Goal: Entertainment & Leisure: Consume media (video, audio)

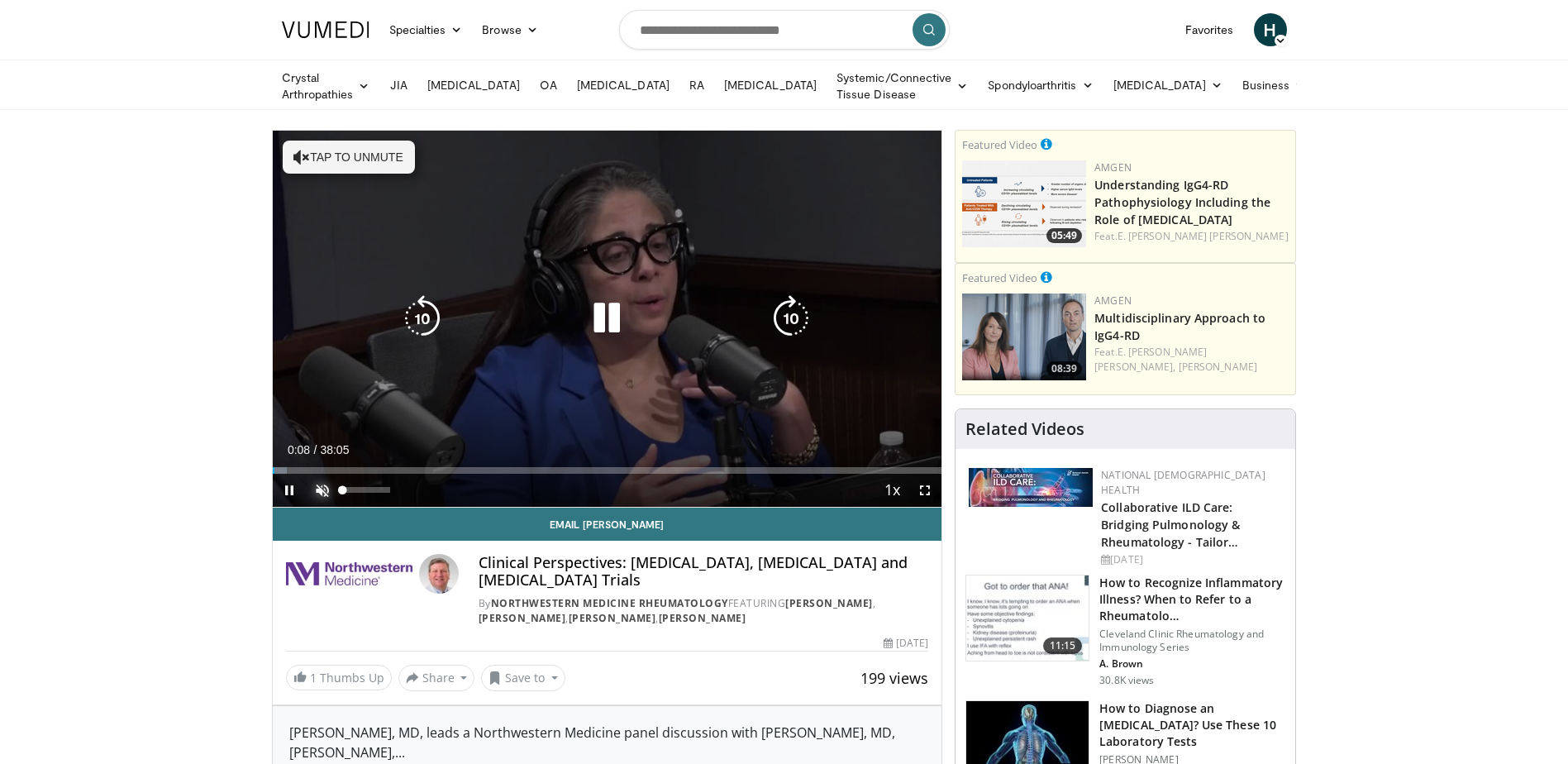
click at [319, 487] on span "Video Player" at bounding box center [322, 489] width 33 height 33
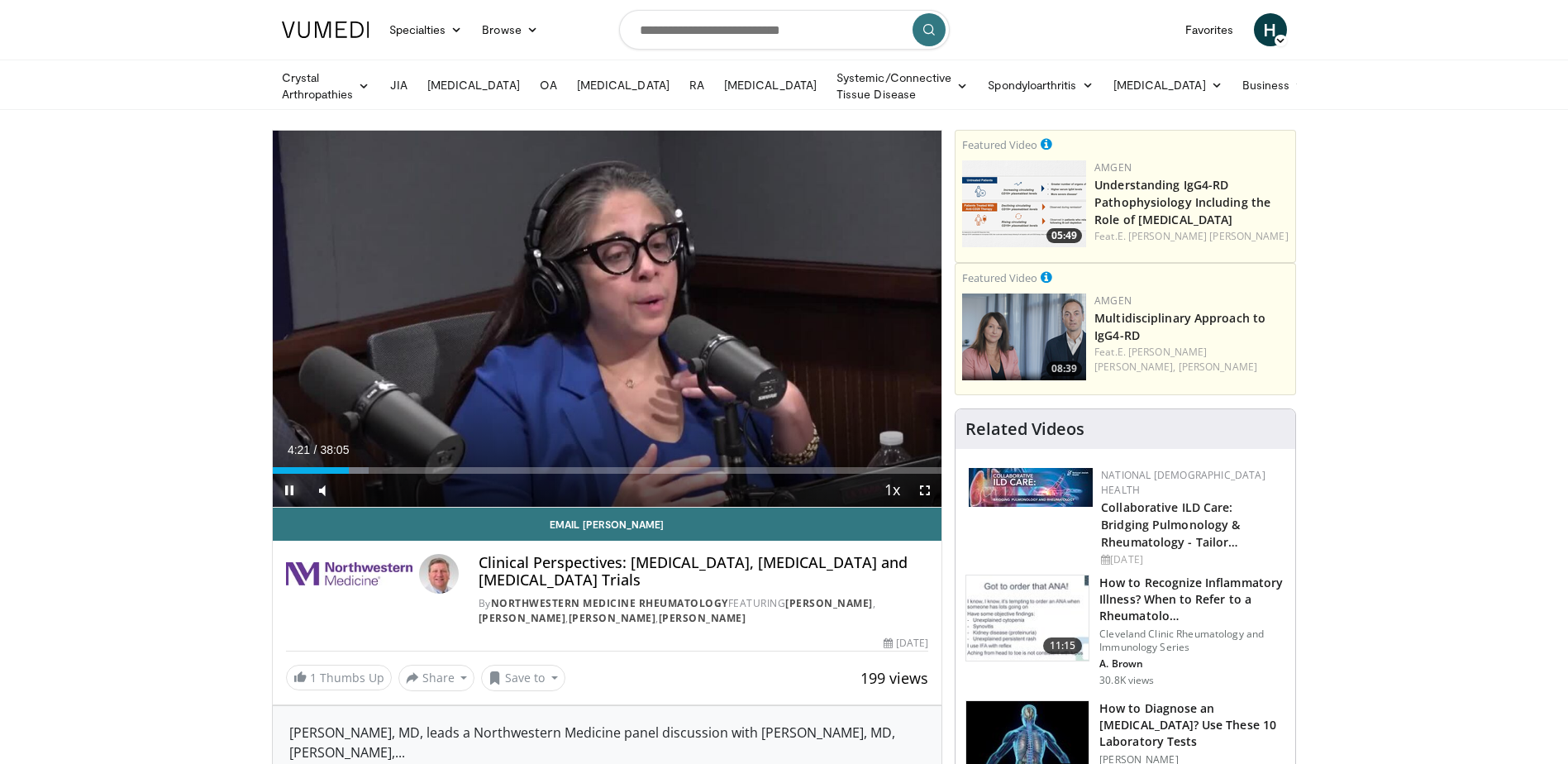
click at [292, 487] on span "Video Player" at bounding box center [289, 489] width 33 height 33
click at [291, 490] on span "Video Player" at bounding box center [289, 489] width 33 height 33
click at [290, 495] on span "Video Player" at bounding box center [289, 489] width 33 height 33
click at [296, 484] on span "Video Player" at bounding box center [289, 489] width 33 height 33
click at [289, 486] on span "Video Player" at bounding box center [289, 489] width 33 height 33
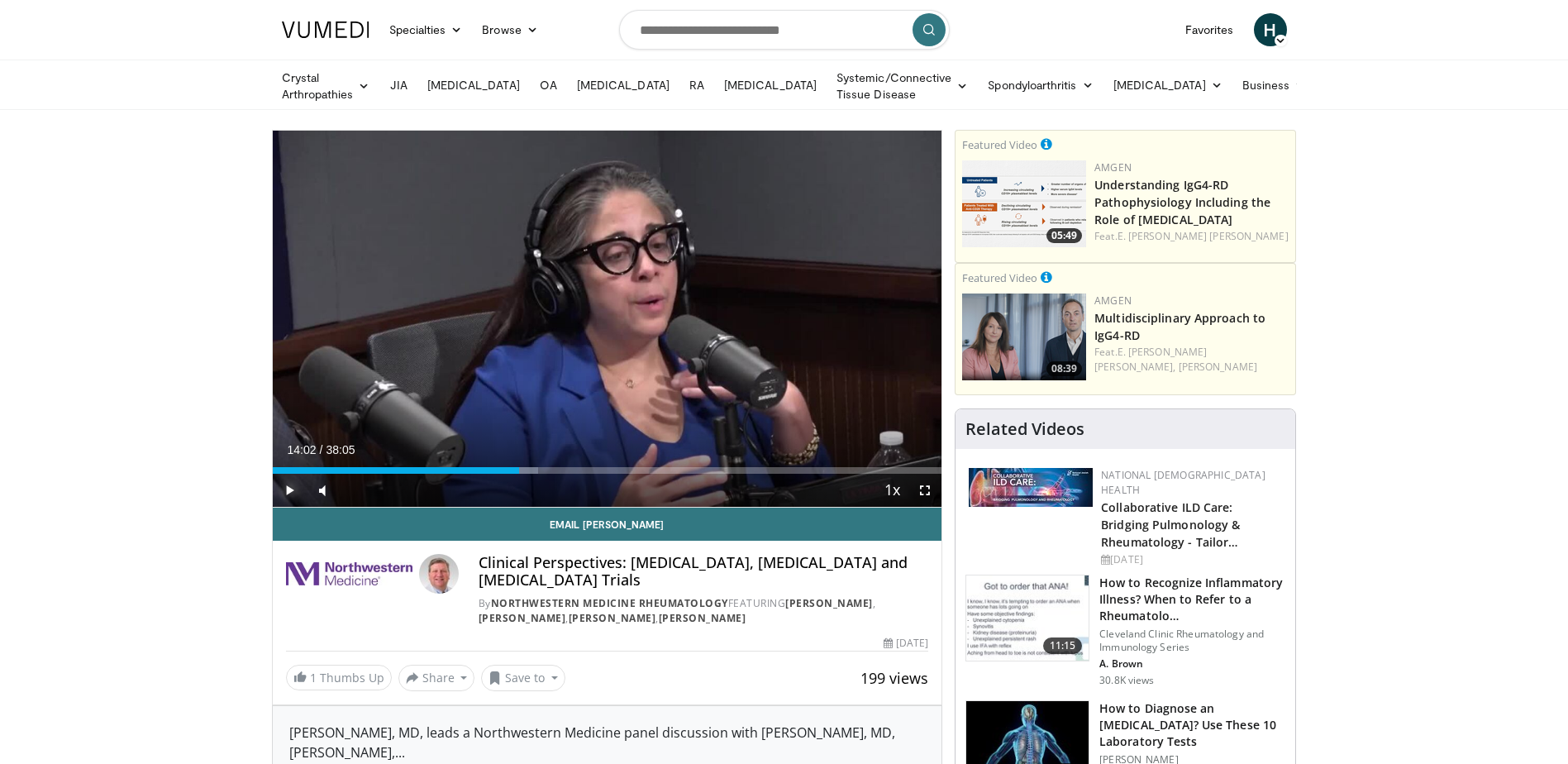
click at [287, 487] on span "Video Player" at bounding box center [289, 489] width 33 height 33
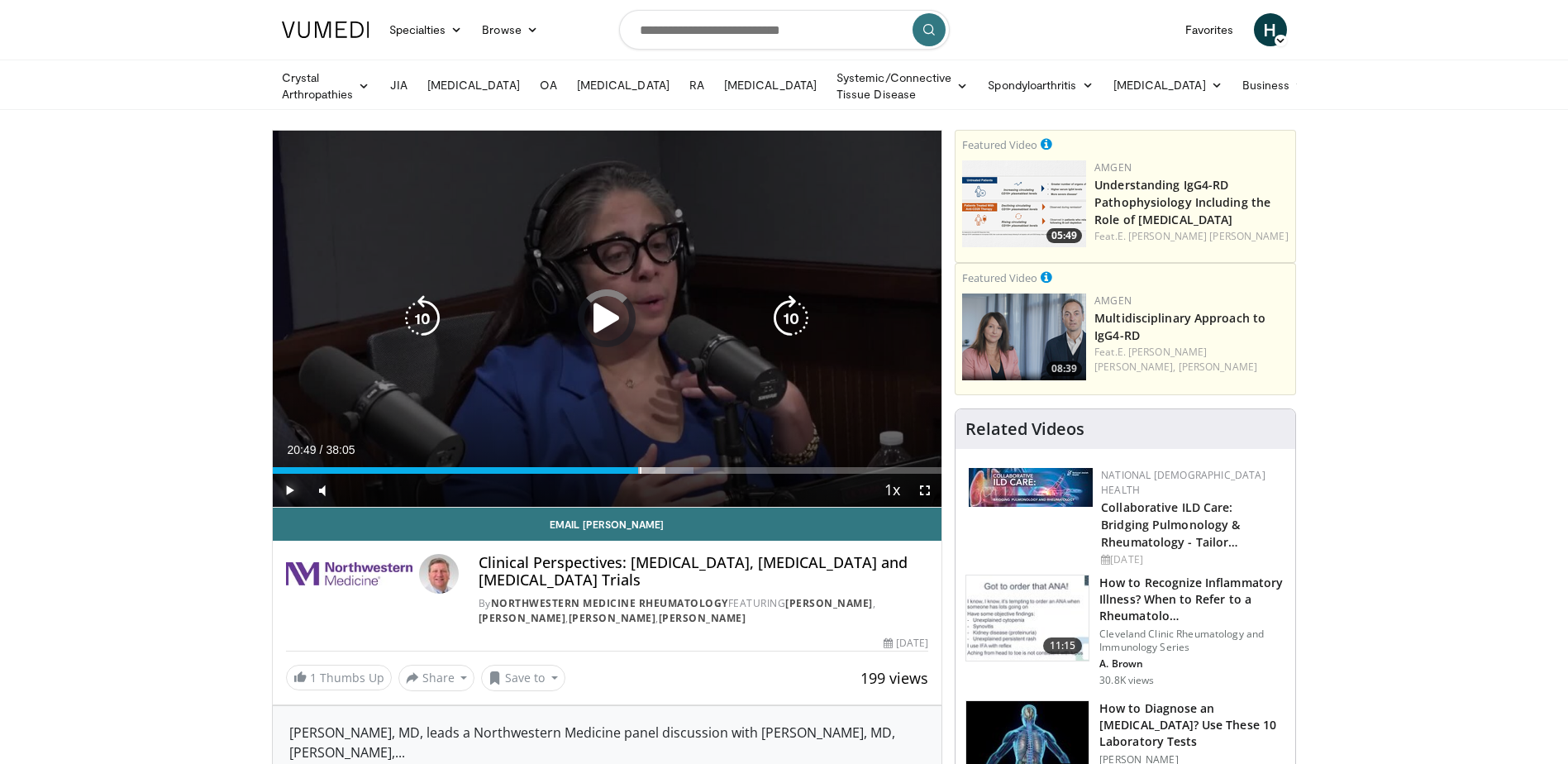
click at [640, 463] on div "Loaded : 62.92% 20:49 20:52" at bounding box center [607, 466] width 669 height 16
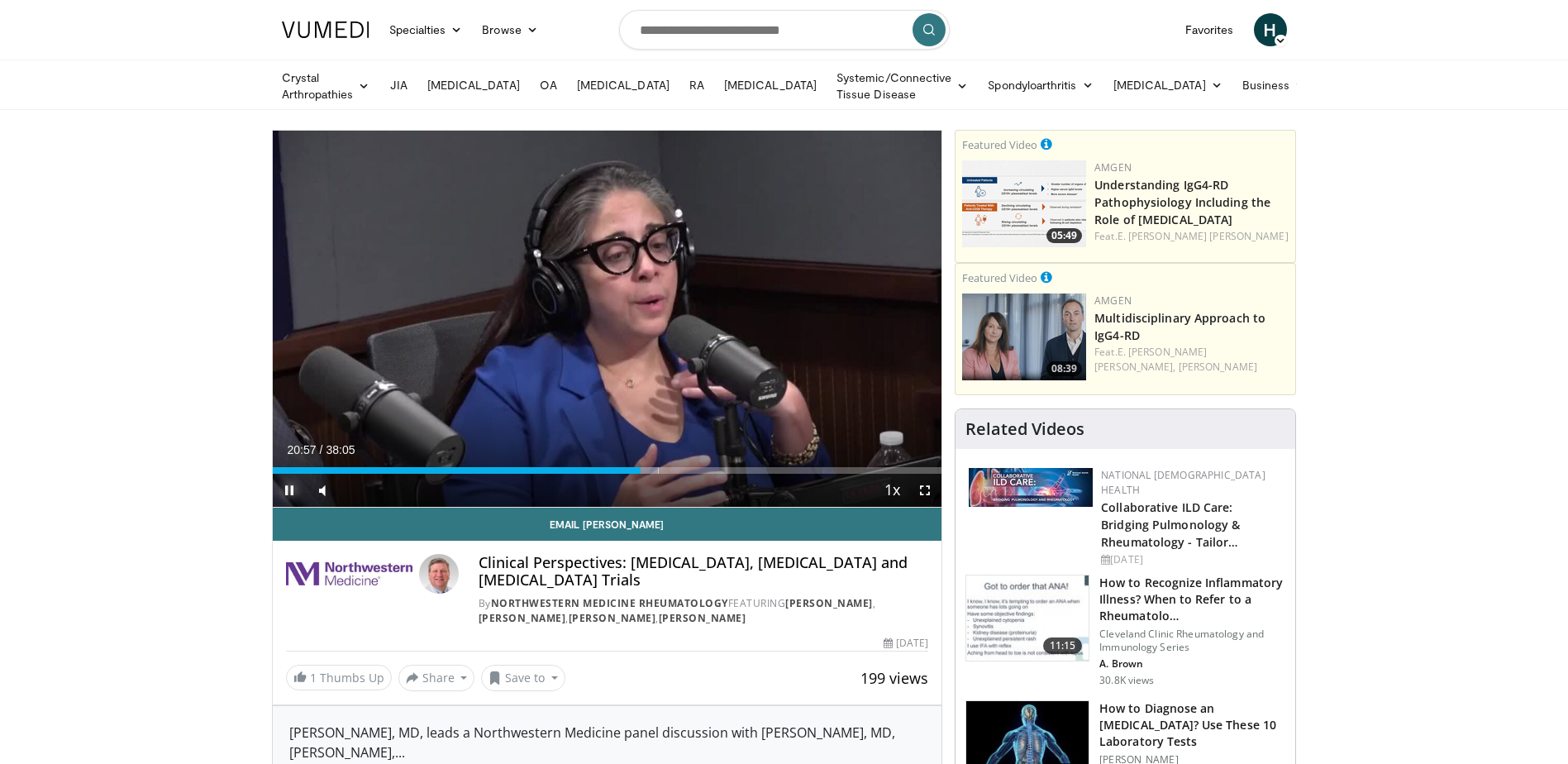
click at [292, 491] on span "Video Player" at bounding box center [289, 489] width 33 height 33
click at [285, 481] on span "Video Player" at bounding box center [289, 489] width 33 height 33
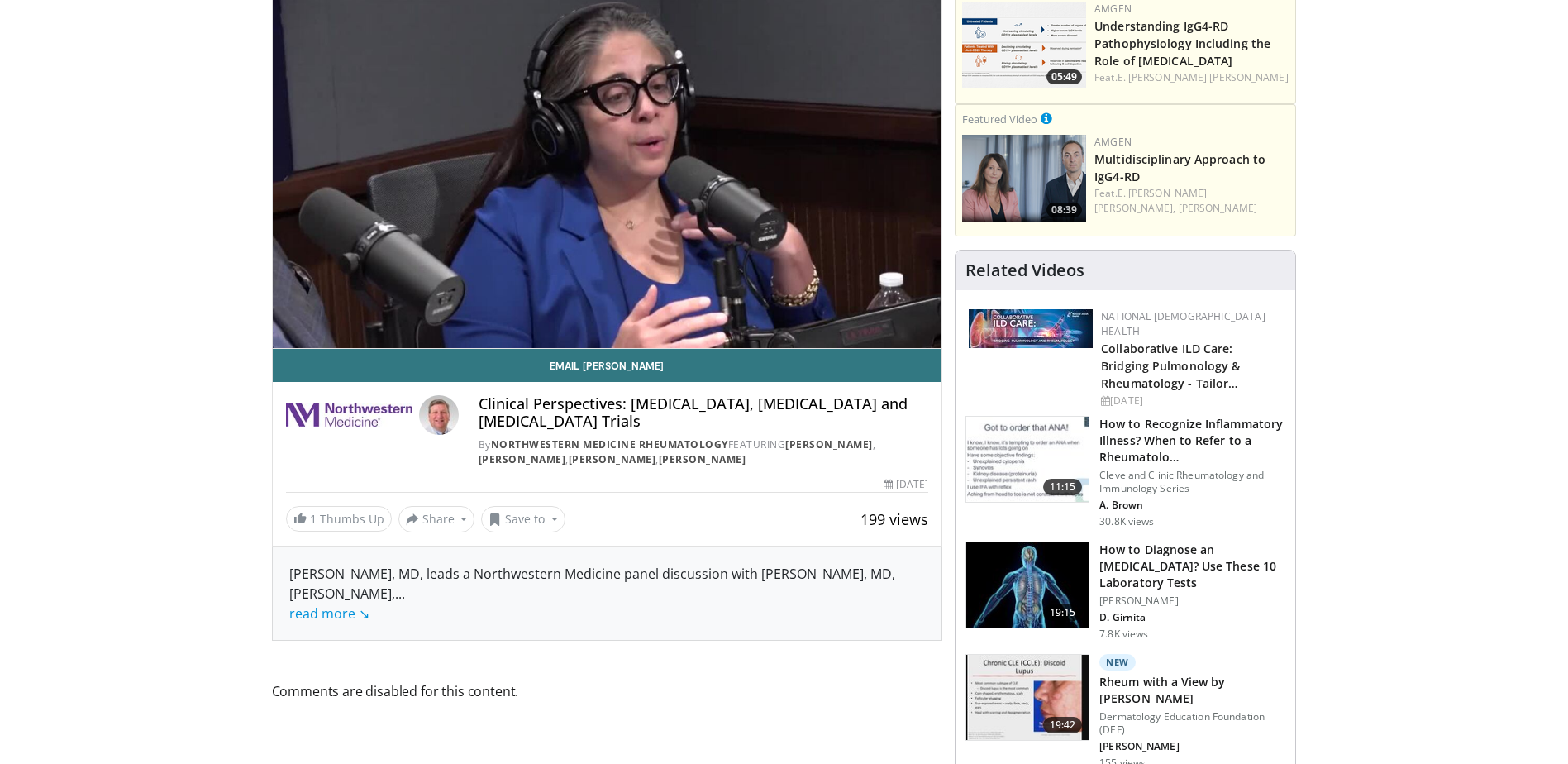
scroll to position [166, 0]
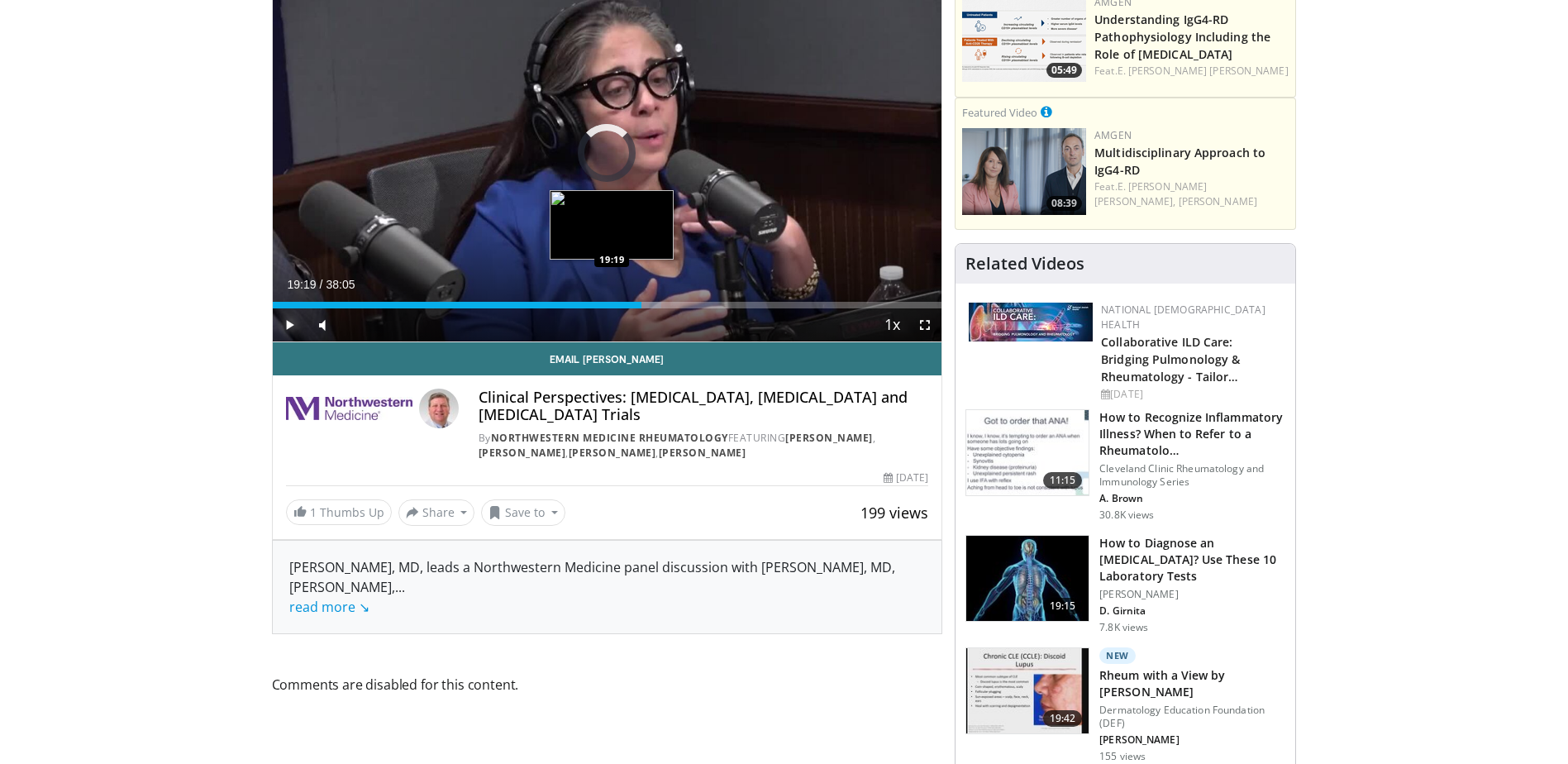
click at [611, 302] on div "19:19" at bounding box center [457, 305] width 369 height 7
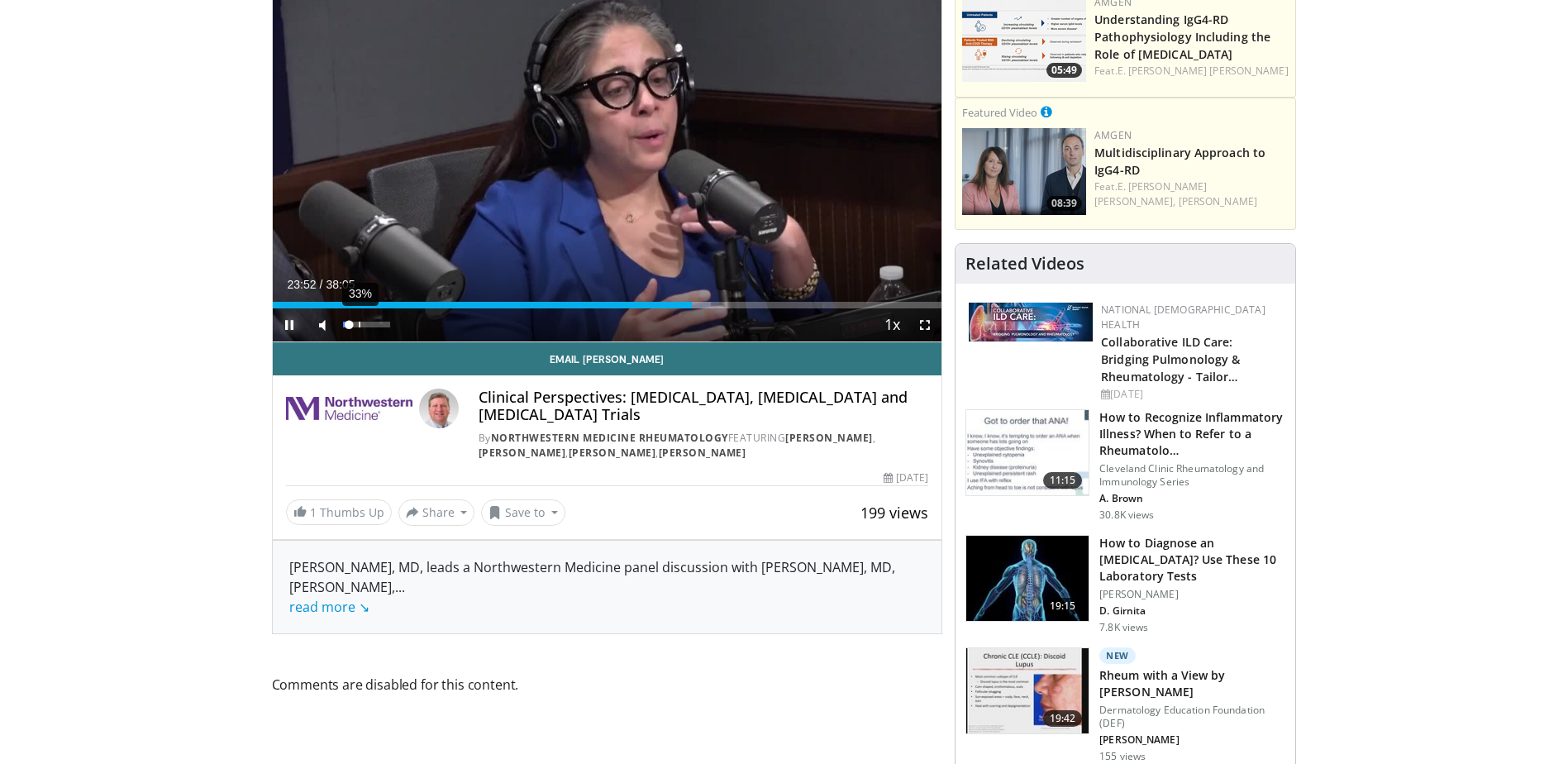
click at [360, 324] on div "33%" at bounding box center [366, 325] width 47 height 6
click at [293, 323] on span "Video Player" at bounding box center [289, 325] width 33 height 33
click at [293, 321] on span "Video Player" at bounding box center [289, 325] width 33 height 33
click at [286, 326] on span "Video Player" at bounding box center [289, 325] width 33 height 33
